Goal: Task Accomplishment & Management: Use online tool/utility

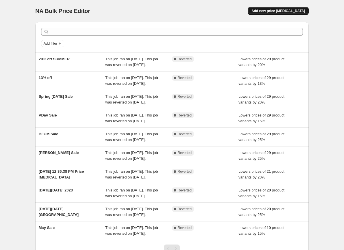
click at [282, 13] on span "Add new price [MEDICAL_DATA]" at bounding box center [279, 11] width 54 height 5
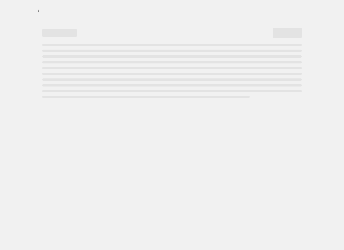
select select "percentage"
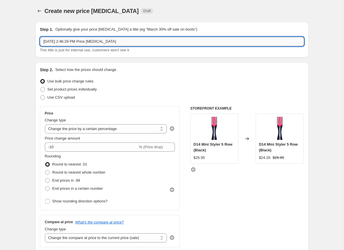
click at [100, 42] on input "[DATE] 2:46:29 PM Price [MEDICAL_DATA]" at bounding box center [172, 41] width 264 height 9
type input "15% off"
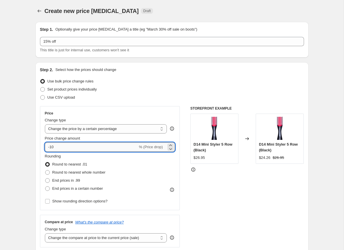
click at [73, 147] on input "-10" at bounding box center [91, 146] width 93 height 9
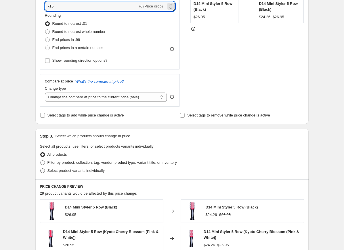
scroll to position [143, 0]
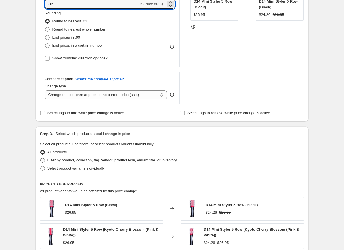
type input "-15"
click at [74, 159] on span "Filter by product, collection, tag, vendor, product type, variant title, or inv…" at bounding box center [112, 160] width 130 height 4
click at [41, 158] on input "Filter by product, collection, tag, vendor, product type, variant title, or inv…" at bounding box center [40, 158] width 0 height 0
radio input "true"
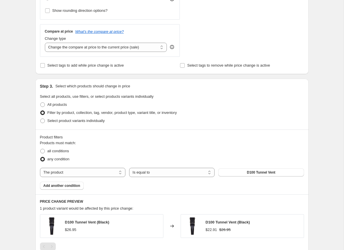
scroll to position [209, 0]
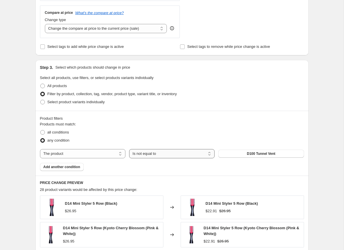
select select "equal"
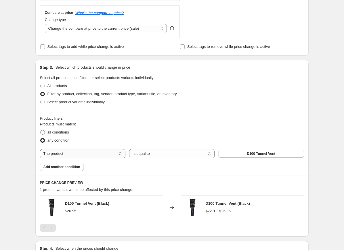
select select "collection"
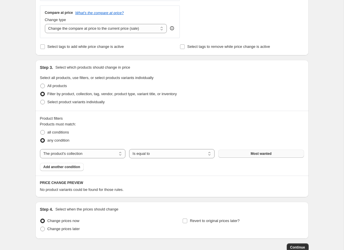
click at [252, 154] on span "Most wanted" at bounding box center [261, 153] width 21 height 5
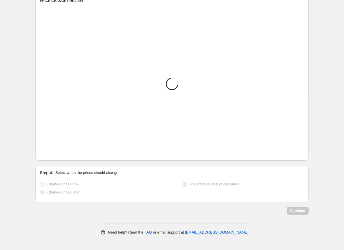
scroll to position [391, 0]
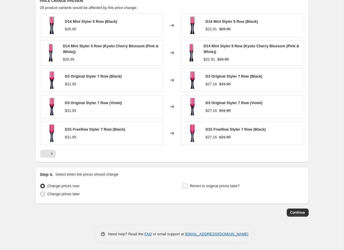
click at [51, 195] on span "Change prices later" at bounding box center [63, 193] width 33 height 4
click at [41, 192] on input "Change prices later" at bounding box center [40, 191] width 0 height 0
radio input "true"
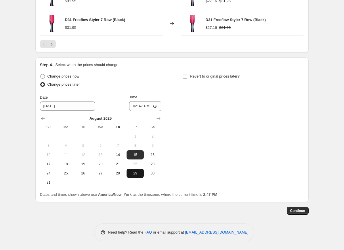
scroll to position [501, 0]
click at [134, 177] on button "29" at bounding box center [135, 172] width 17 height 9
type input "[DATE]"
click at [140, 105] on input "14:47" at bounding box center [145, 106] width 32 height 10
click at [154, 105] on input "12:00" at bounding box center [145, 106] width 32 height 10
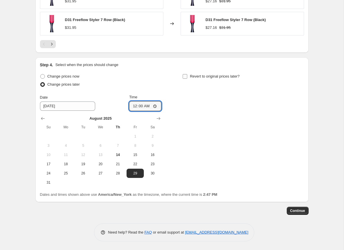
type input "00:00"
click at [208, 77] on span "Revert to original prices later?" at bounding box center [215, 76] width 50 height 4
click at [187, 77] on input "Revert to original prices later?" at bounding box center [185, 76] width 5 height 5
checkbox input "true"
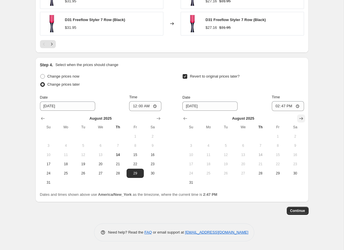
click at [303, 117] on icon "Show next month, September 2025" at bounding box center [302, 118] width 6 height 6
click at [240, 139] on button "3" at bounding box center [243, 136] width 17 height 9
click at [226, 138] on span "2" at bounding box center [226, 136] width 13 height 5
type input "[DATE]"
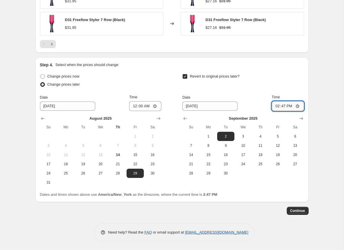
click at [284, 107] on input "14:47" at bounding box center [288, 106] width 32 height 10
click at [290, 105] on input "23:47" at bounding box center [288, 106] width 32 height 10
click at [298, 106] on input "23:59" at bounding box center [288, 106] width 32 height 10
type input "23:59"
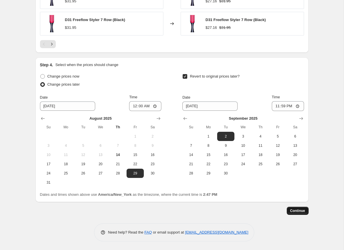
click at [302, 210] on span "Continue" at bounding box center [297, 210] width 15 height 5
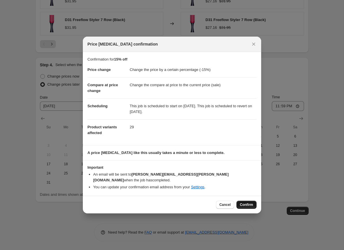
click at [247, 203] on span "Confirm" at bounding box center [246, 204] width 13 height 5
type input "15% off"
